Goal: Find specific page/section

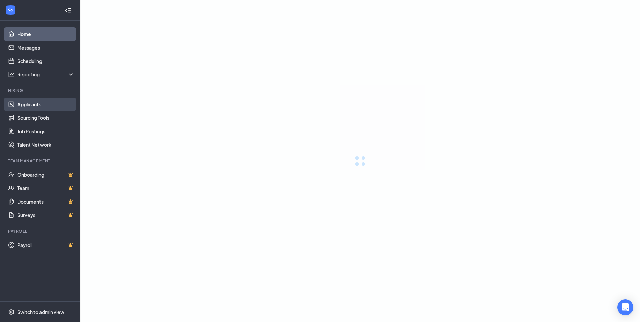
click at [34, 108] on link "Applicants" at bounding box center [45, 104] width 57 height 13
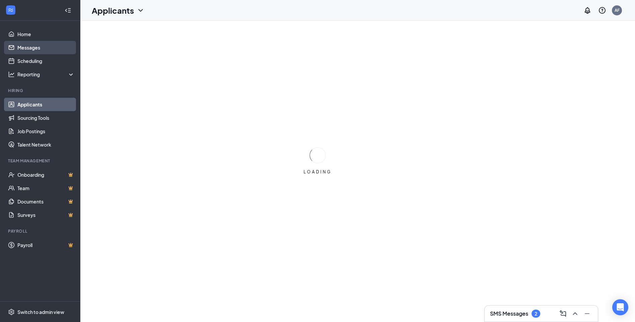
click at [37, 50] on link "Messages" at bounding box center [45, 47] width 57 height 13
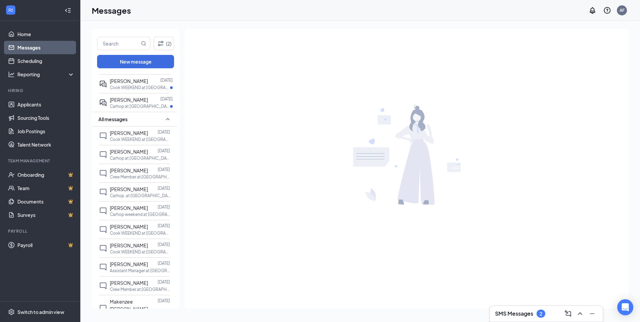
scroll to position [100, 0]
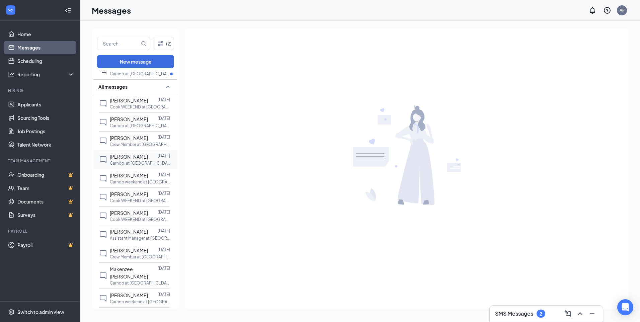
click at [133, 161] on p "Carhop. at Sonic Drive-In 5313" at bounding box center [140, 163] width 60 height 6
